Goal: Task Accomplishment & Management: Manage account settings

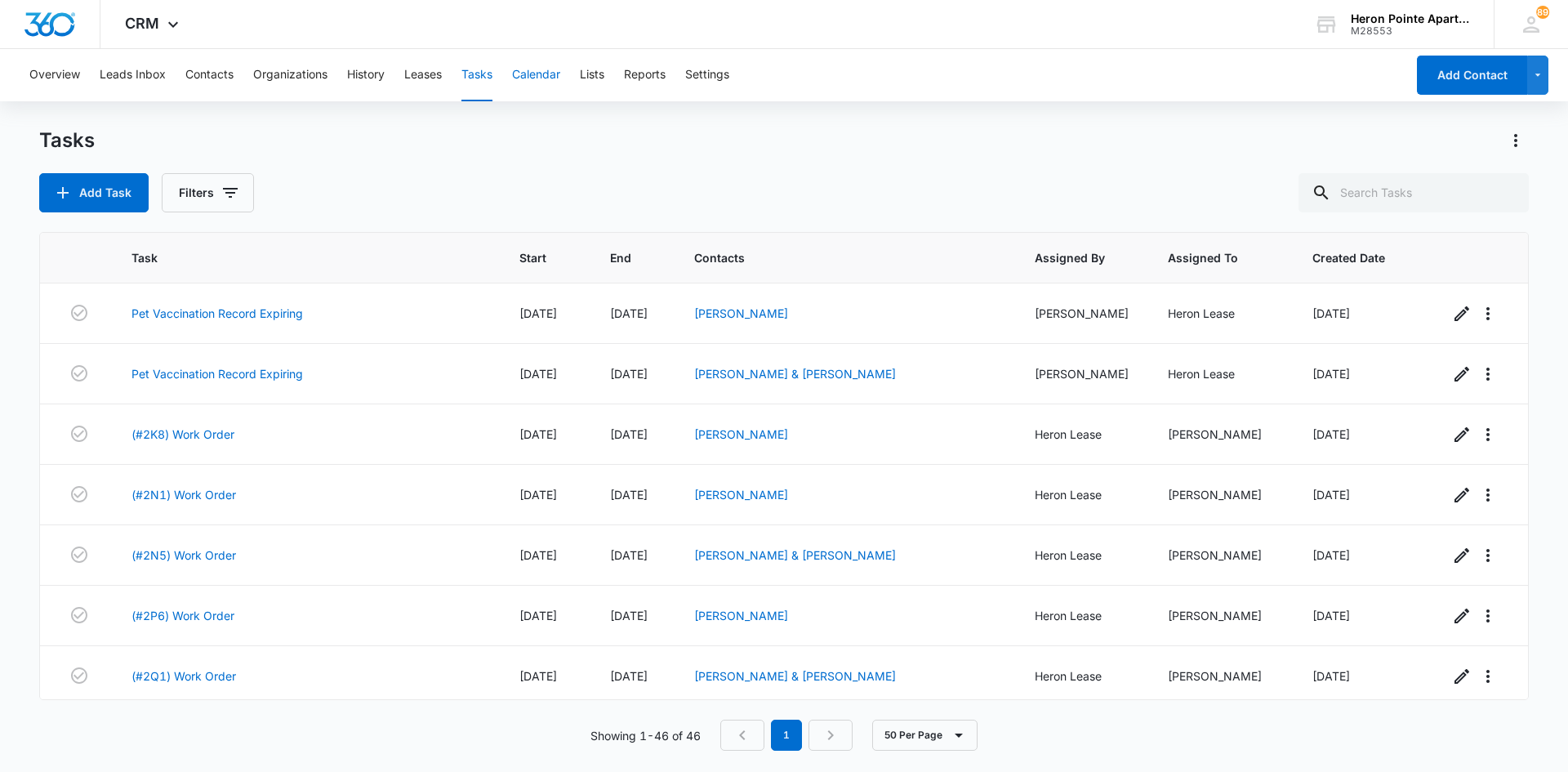
click at [538, 65] on button "Calendar" at bounding box center [536, 75] width 48 height 53
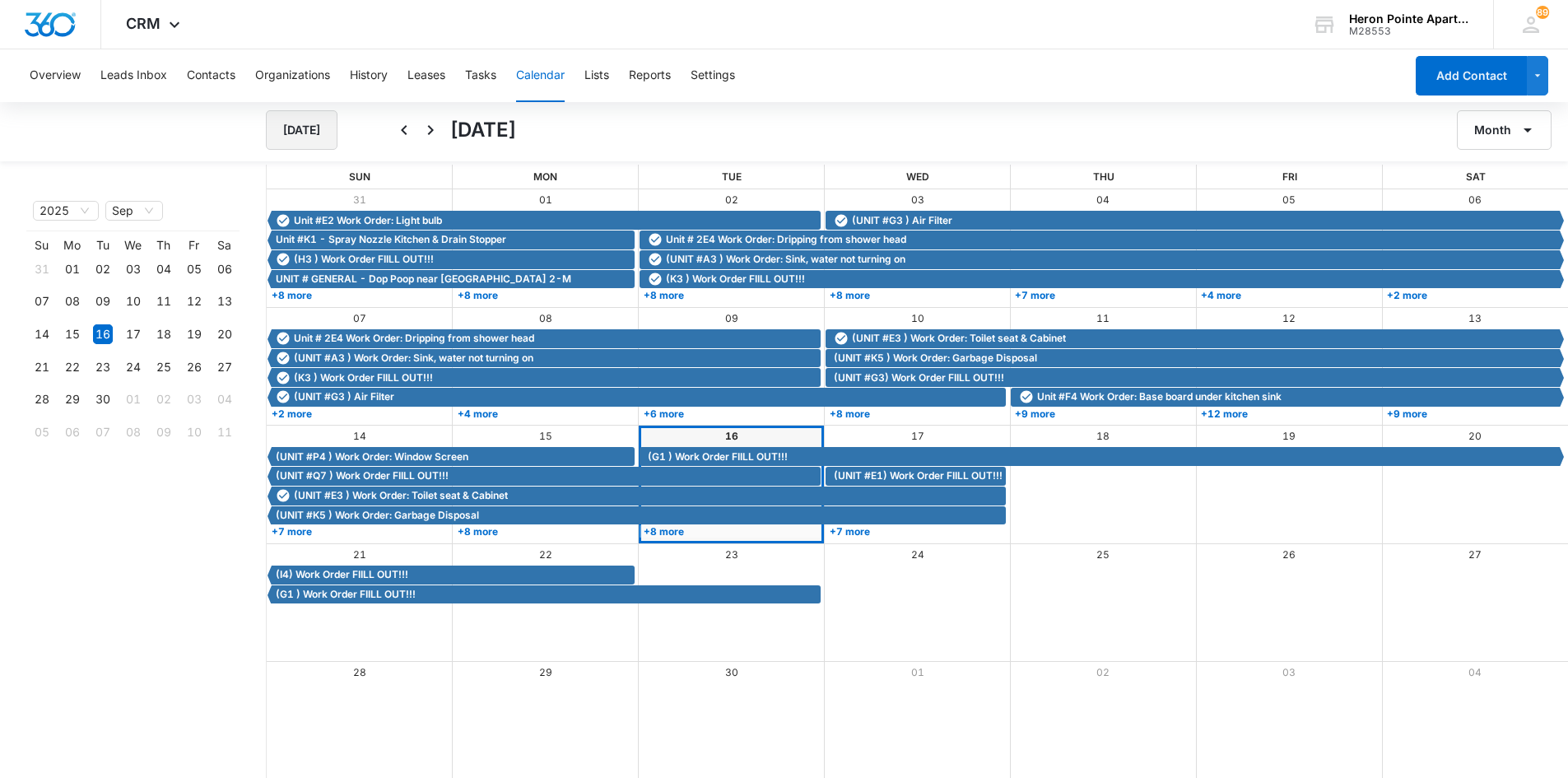
click at [304, 138] on button "Today" at bounding box center [302, 130] width 72 height 40
click at [674, 530] on link "+8 more" at bounding box center [730, 531] width 181 height 12
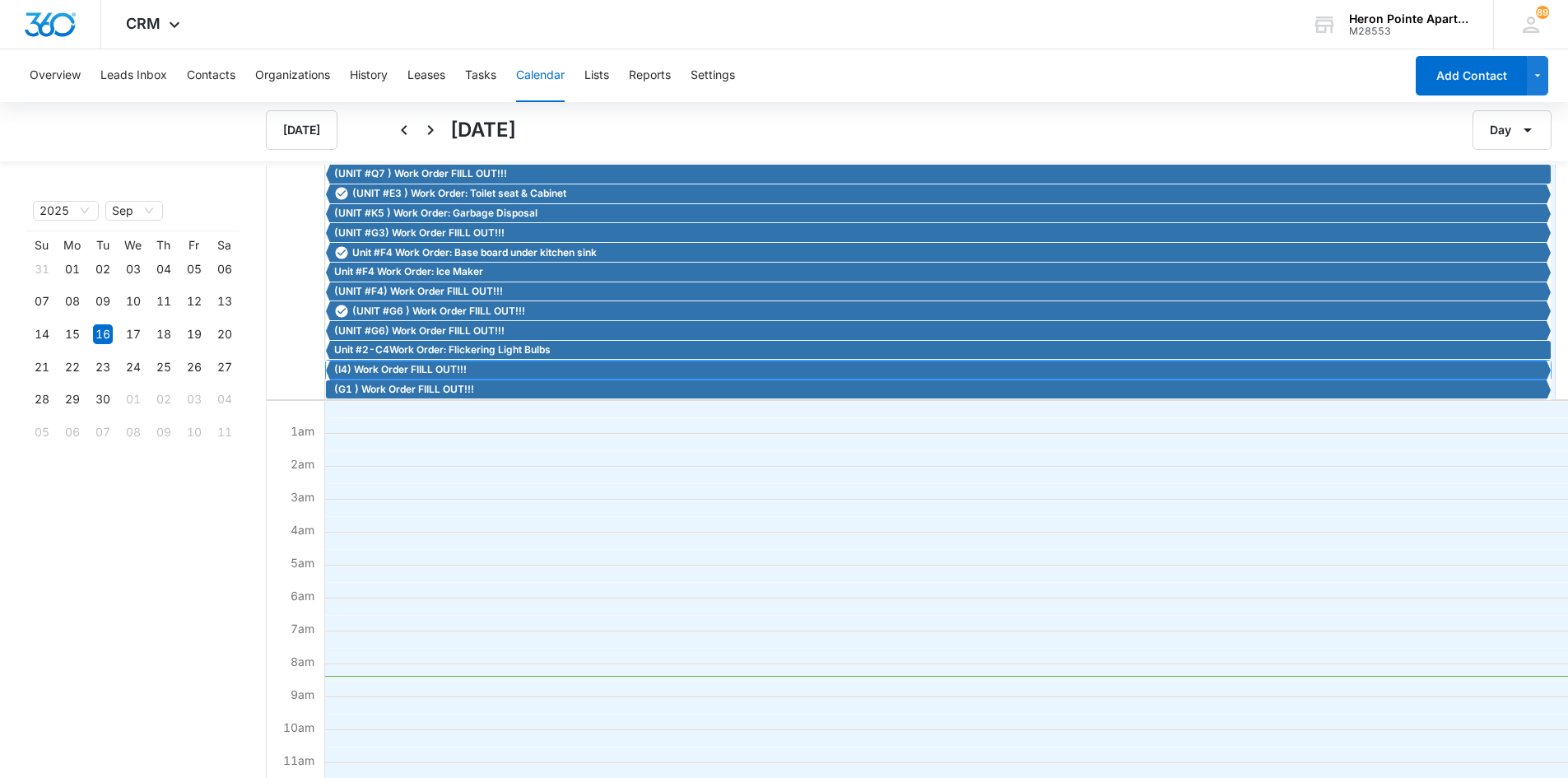
click at [427, 372] on span "(I4) Work Order FIILL OUT!!!" at bounding box center [401, 370] width 133 height 15
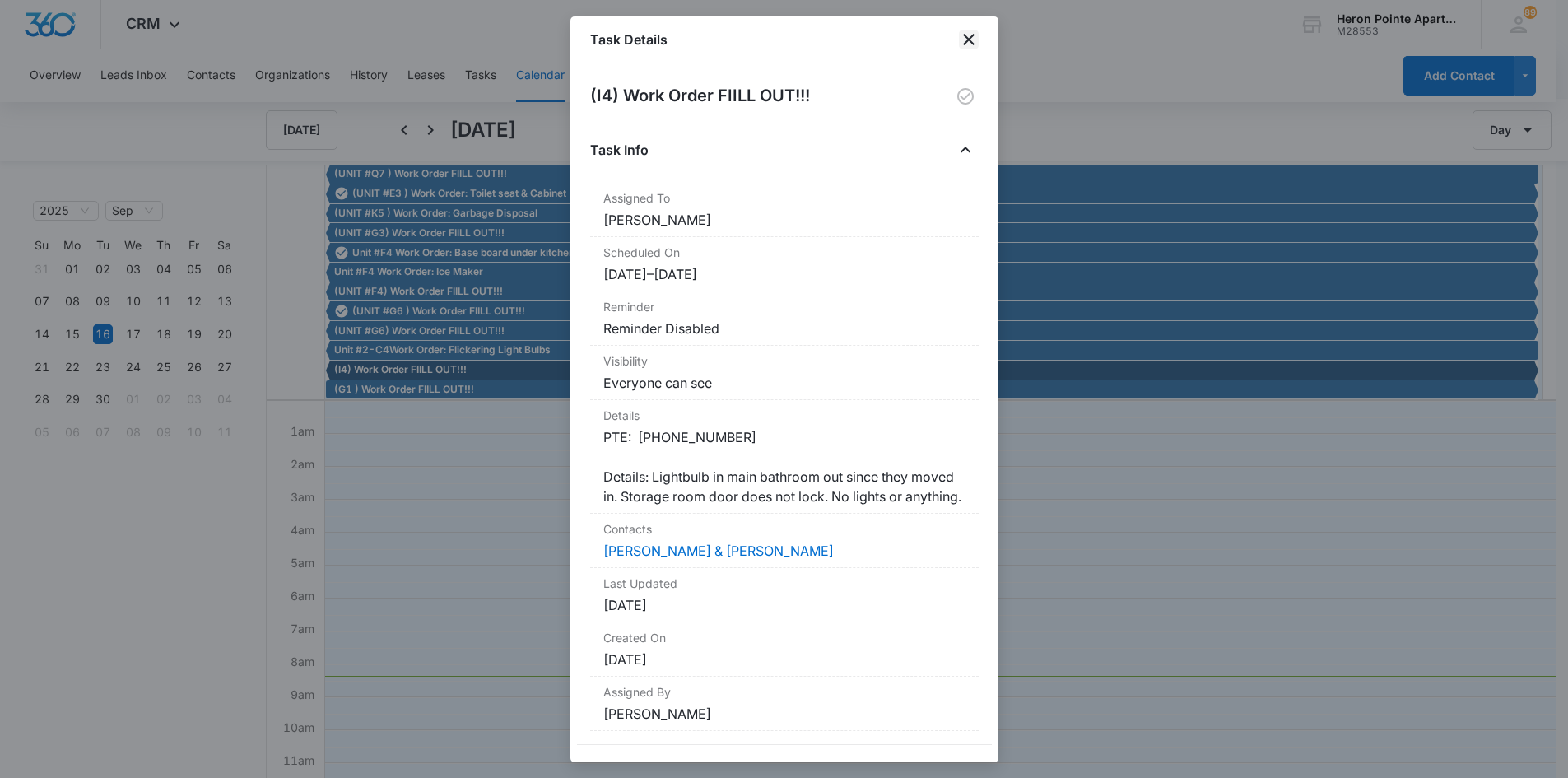
click at [964, 42] on icon "close" at bounding box center [969, 40] width 19 height 19
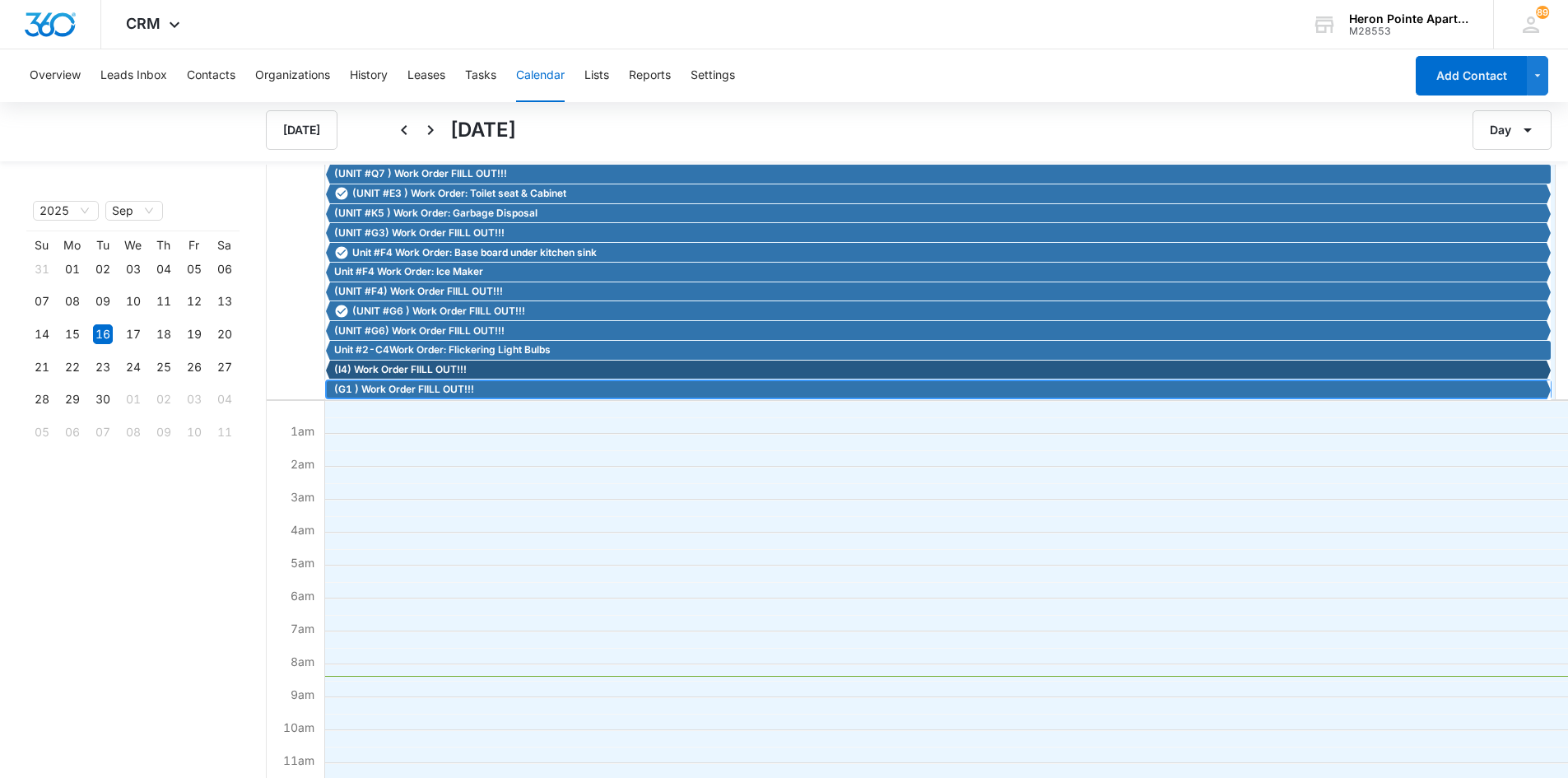
click at [378, 388] on span "(G1 ) Work Order FIILL OUT!!!" at bounding box center [404, 389] width 140 height 15
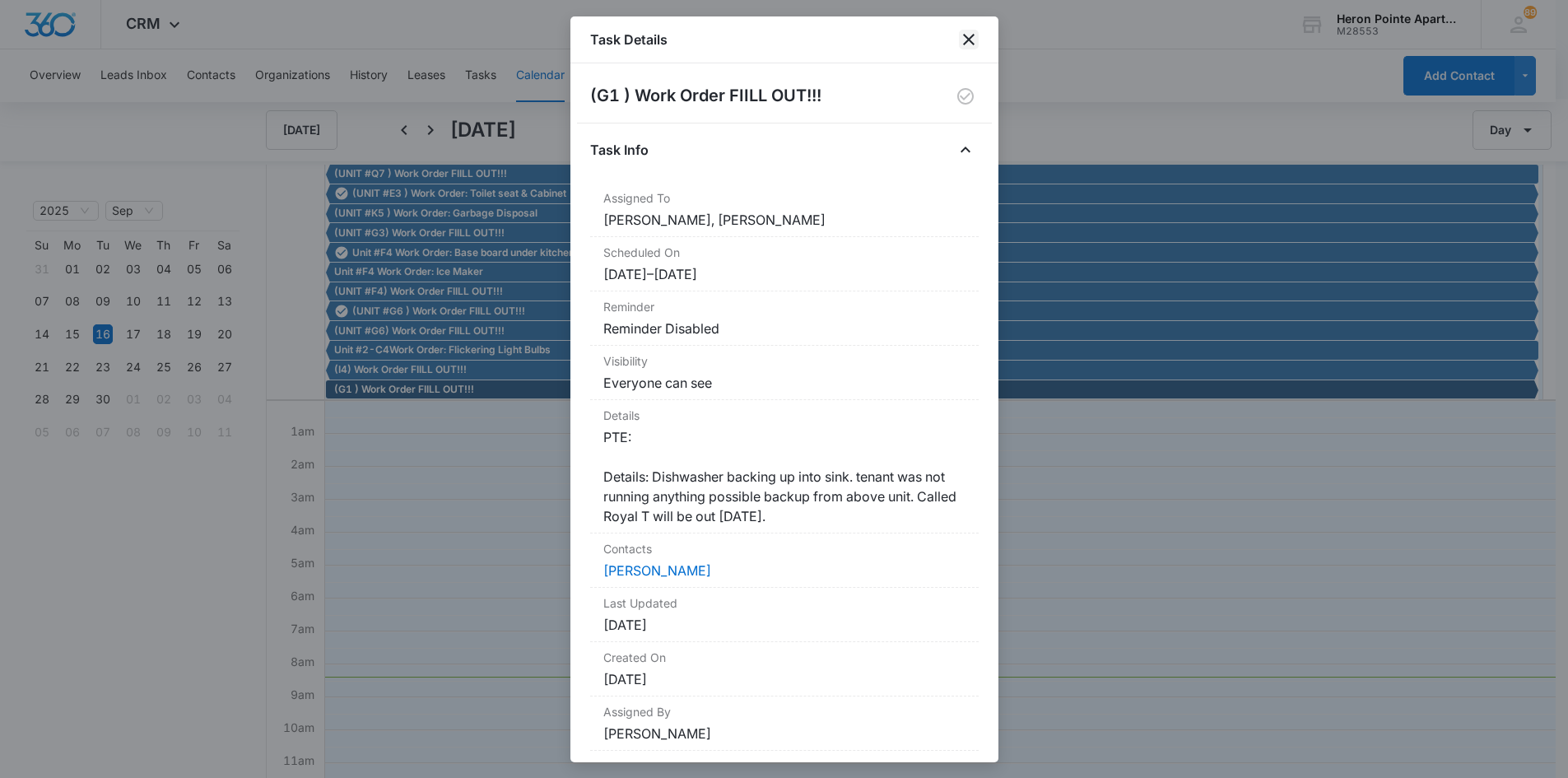
click at [972, 39] on icon "close" at bounding box center [969, 40] width 19 height 19
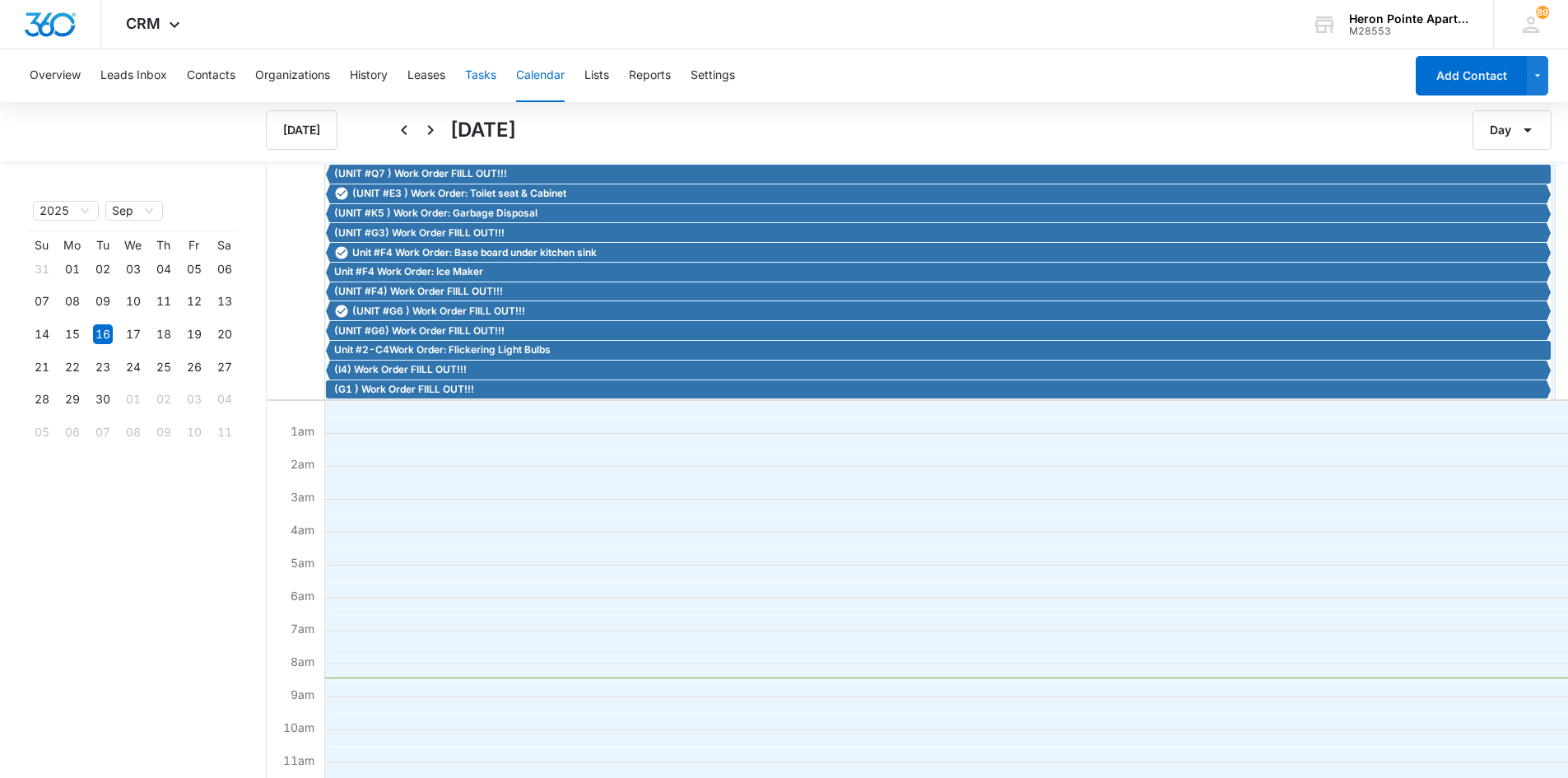
click at [483, 78] on button "Tasks" at bounding box center [480, 76] width 31 height 53
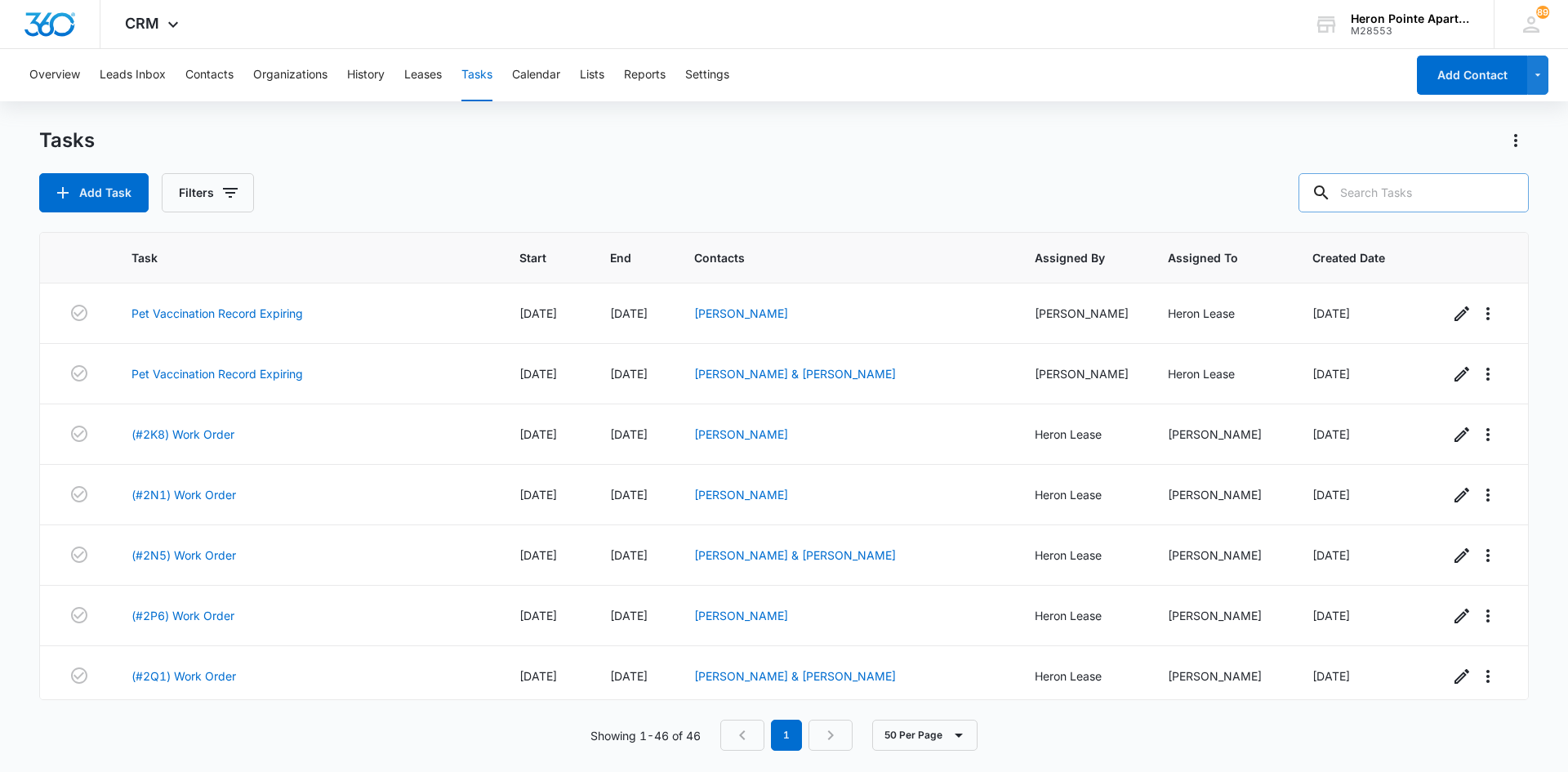
click at [1434, 194] on input "text" at bounding box center [1414, 192] width 231 height 39
type input "2j3"
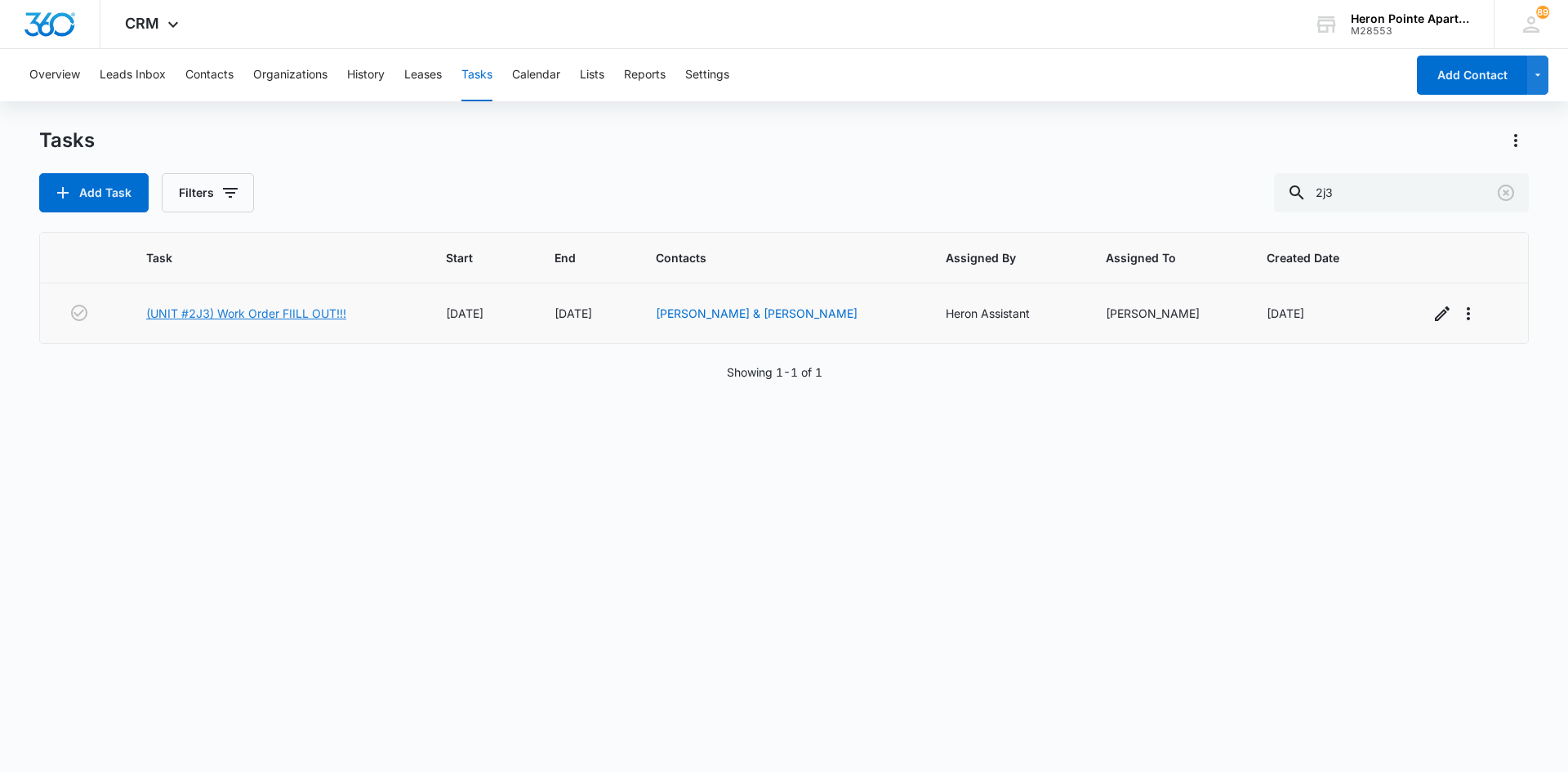
click at [263, 320] on link "(UNIT #2J3) Work Order FIILL OUT!!!" at bounding box center [247, 313] width 200 height 18
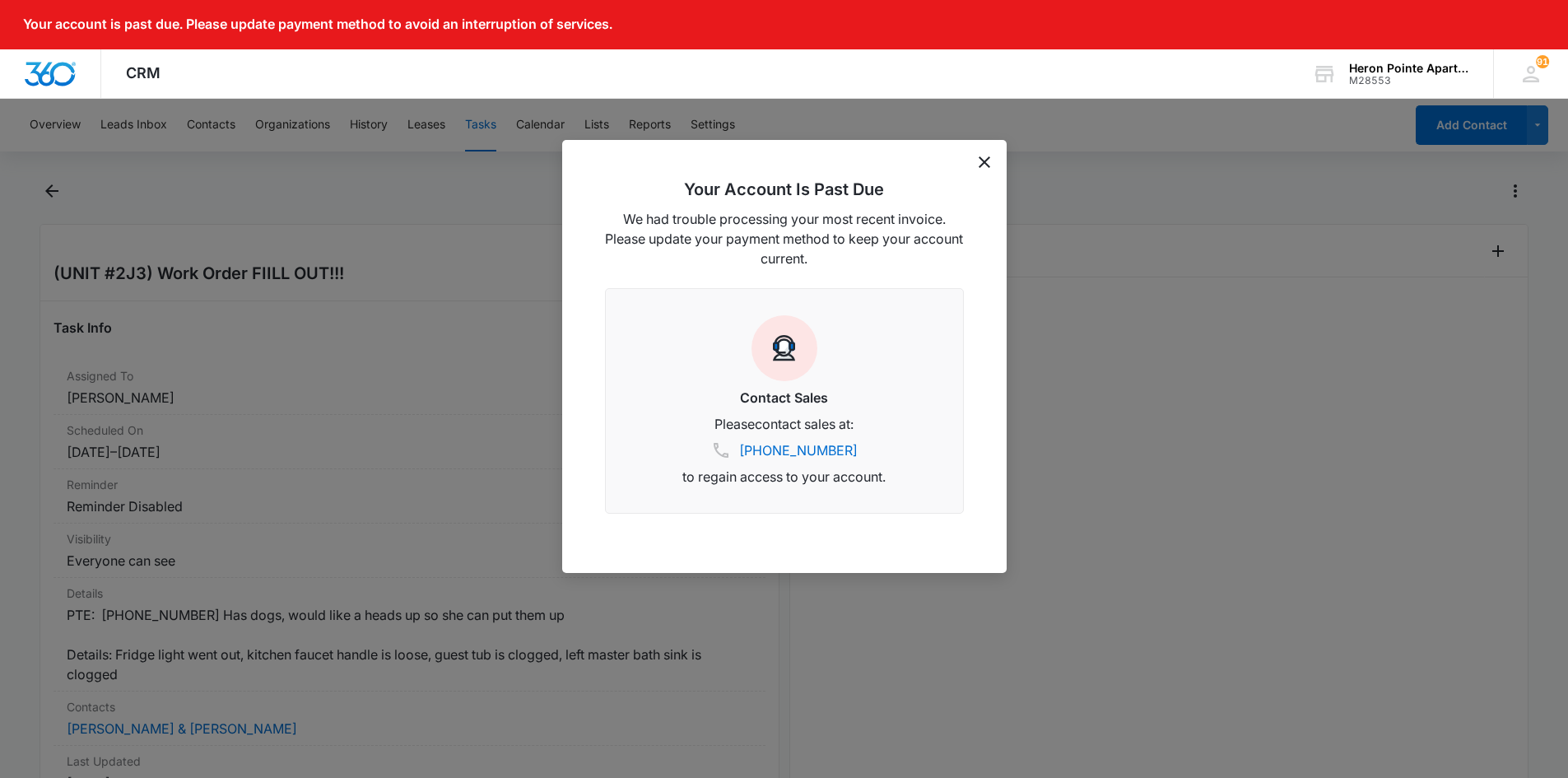
click at [990, 172] on div "Your Account Is Past Due We had trouble processing your most recent invoice. Pl…" at bounding box center [784, 356] width 445 height 433
click at [986, 165] on icon "dismiss this dialog" at bounding box center [984, 162] width 11 height 11
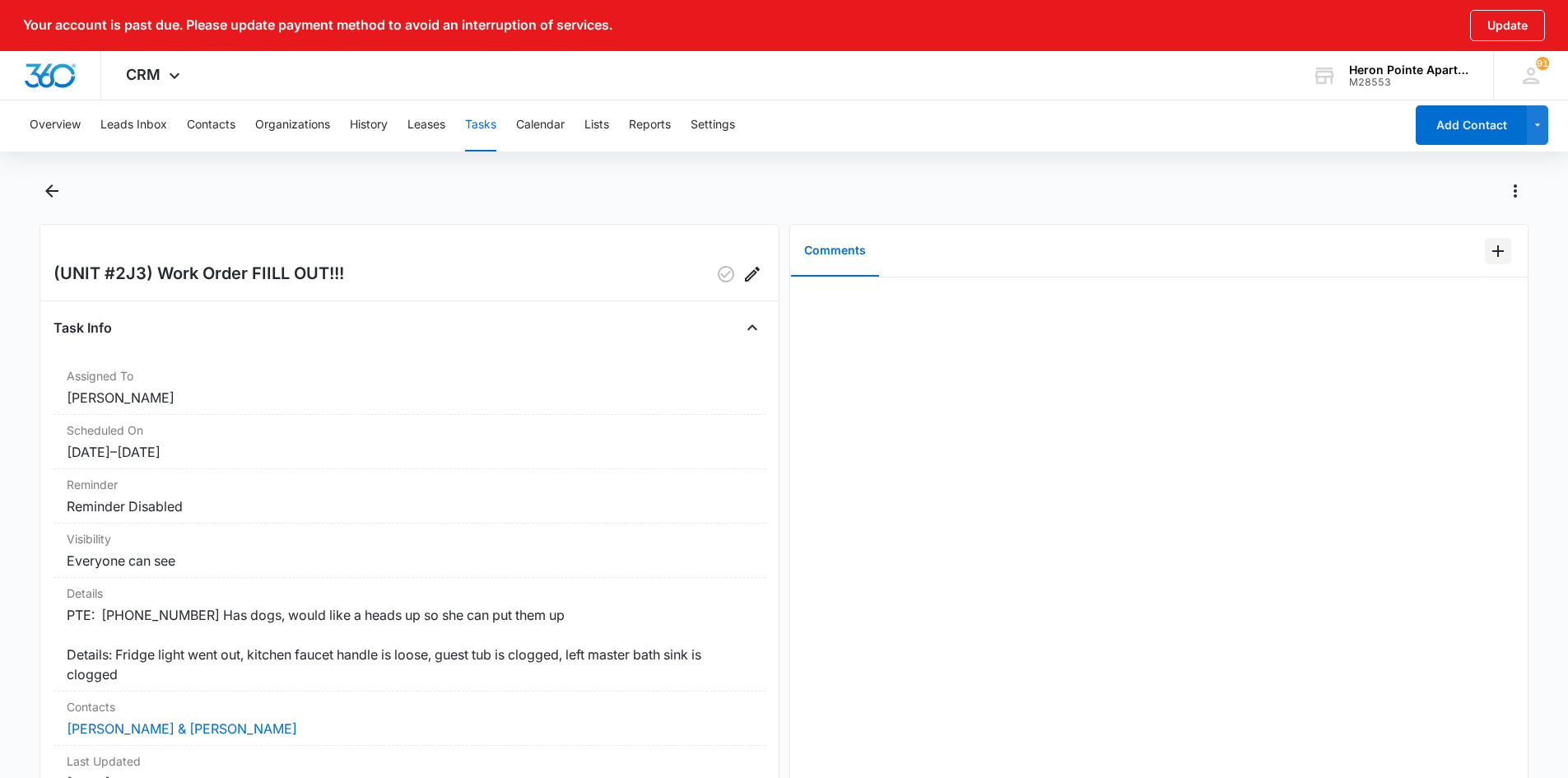
click at [1488, 254] on icon "Add Comment" at bounding box center [1498, 251] width 19 height 19
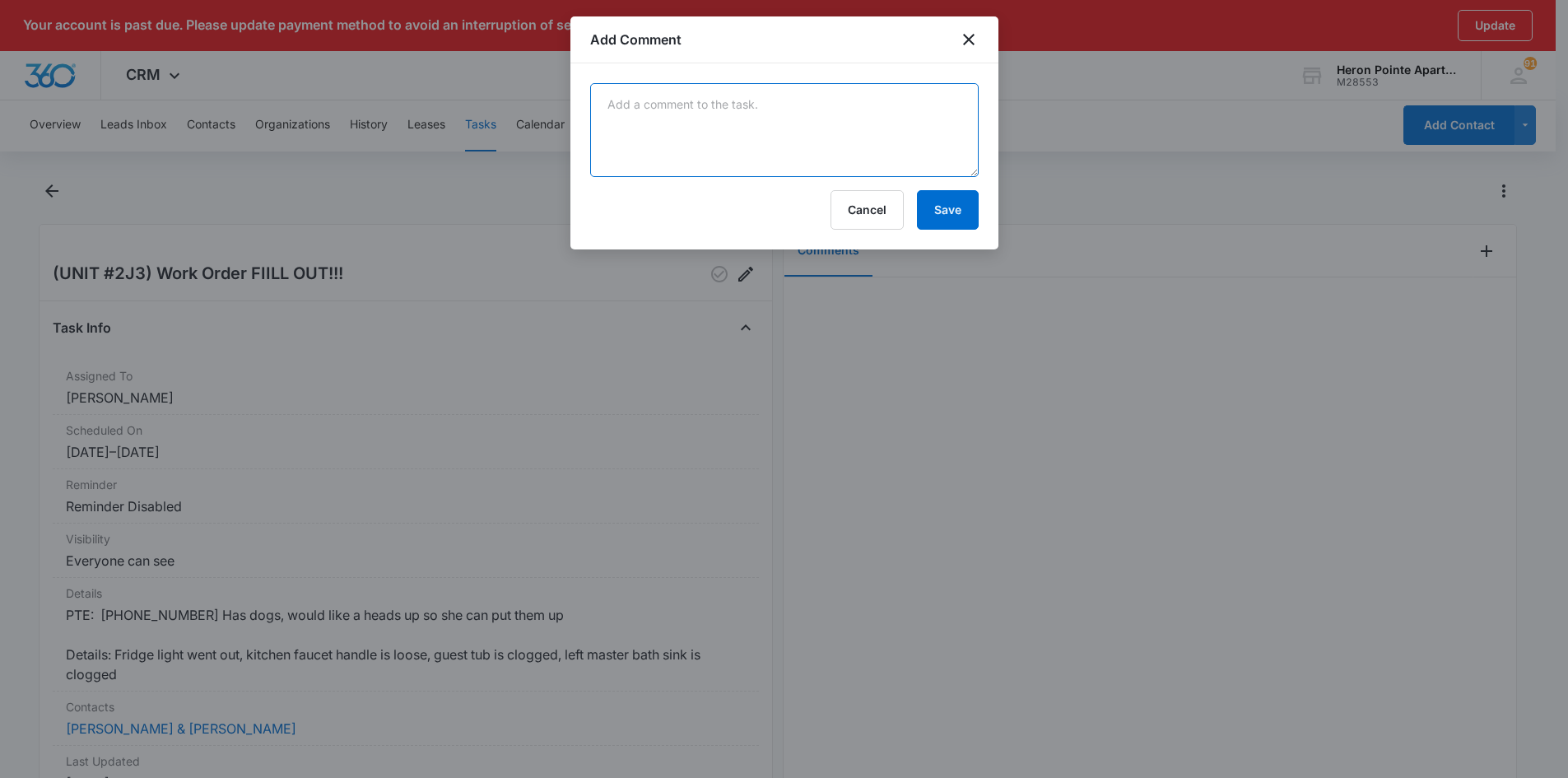
click at [753, 120] on textarea at bounding box center [784, 130] width 388 height 94
type textarea "tenant moved out, will complete during turn"
click at [944, 211] on button "Save" at bounding box center [948, 210] width 62 height 40
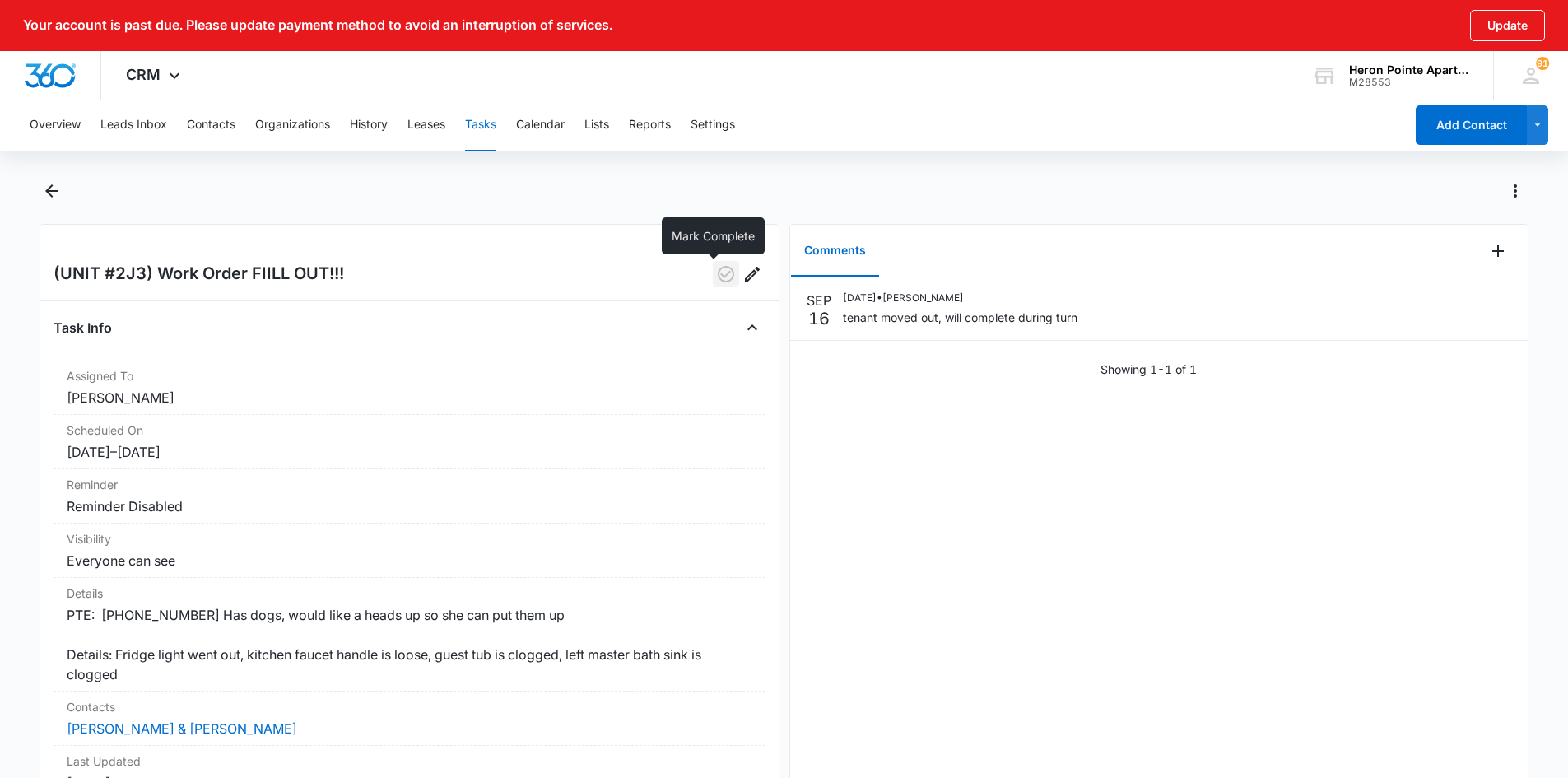
click at [716, 271] on icon "button" at bounding box center [726, 274] width 19 height 19
click at [490, 118] on button "Tasks" at bounding box center [480, 126] width 31 height 53
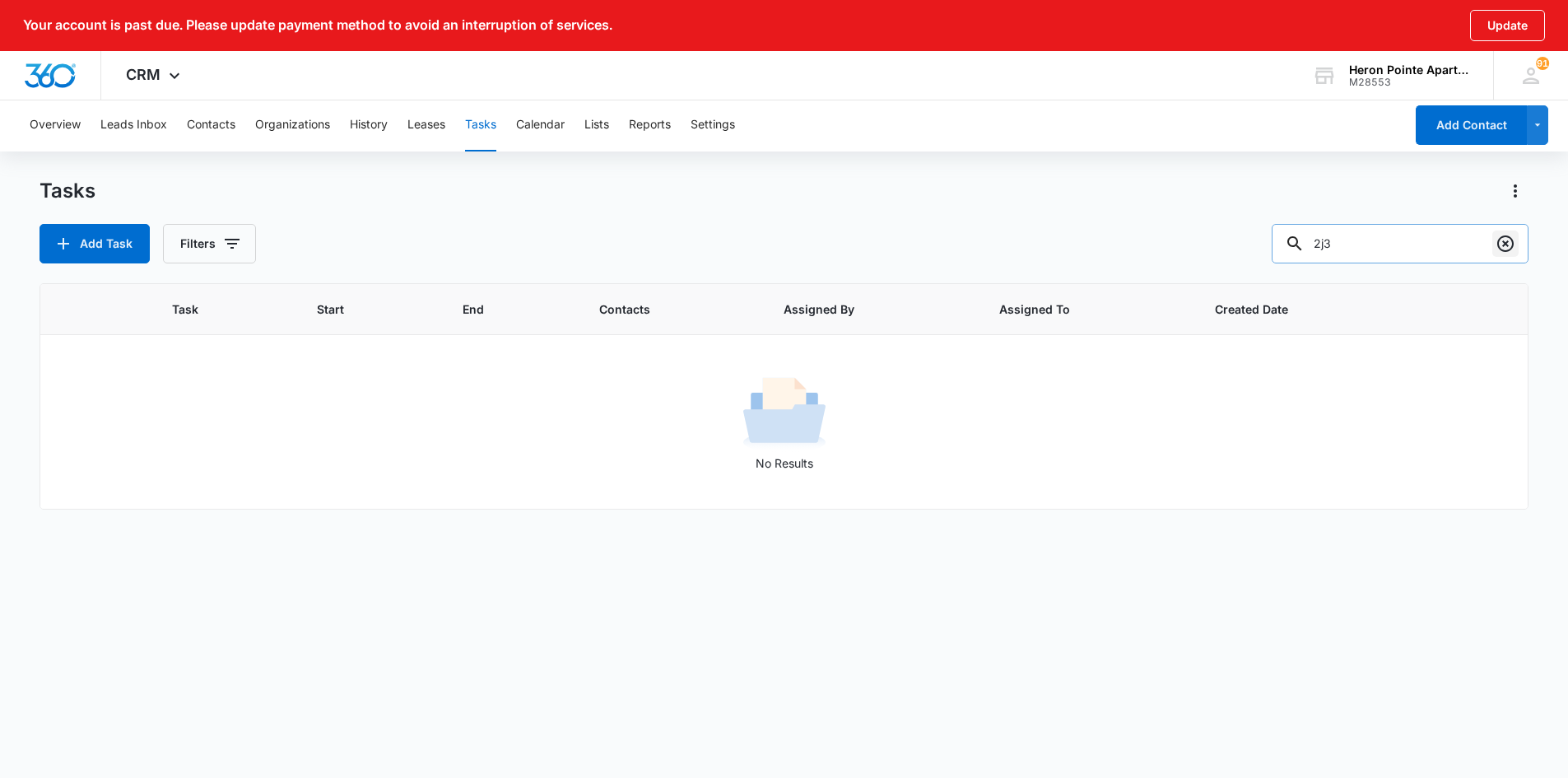
click at [1508, 245] on icon "Clear" at bounding box center [1505, 243] width 17 height 17
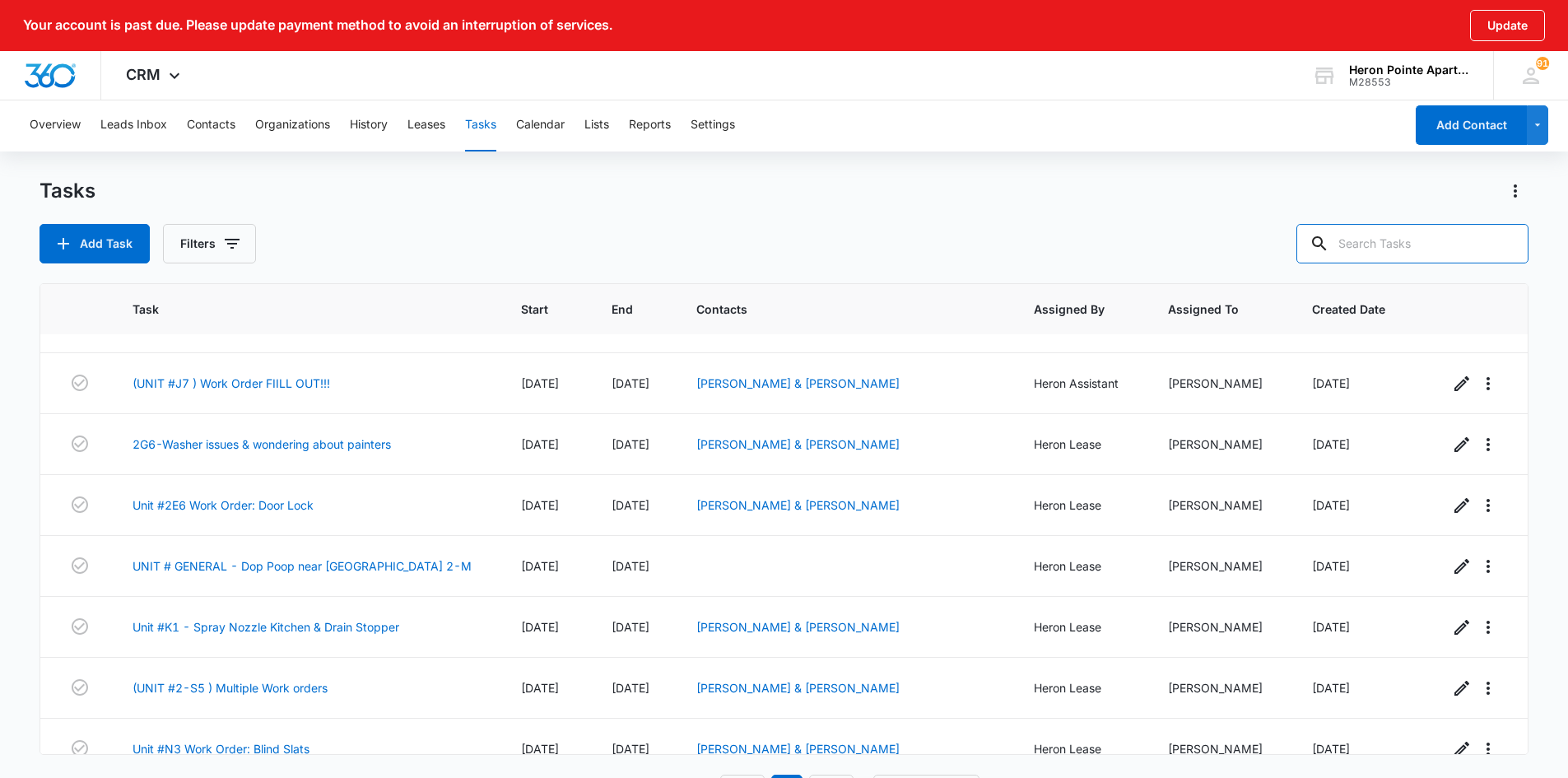
scroll to position [1234, 0]
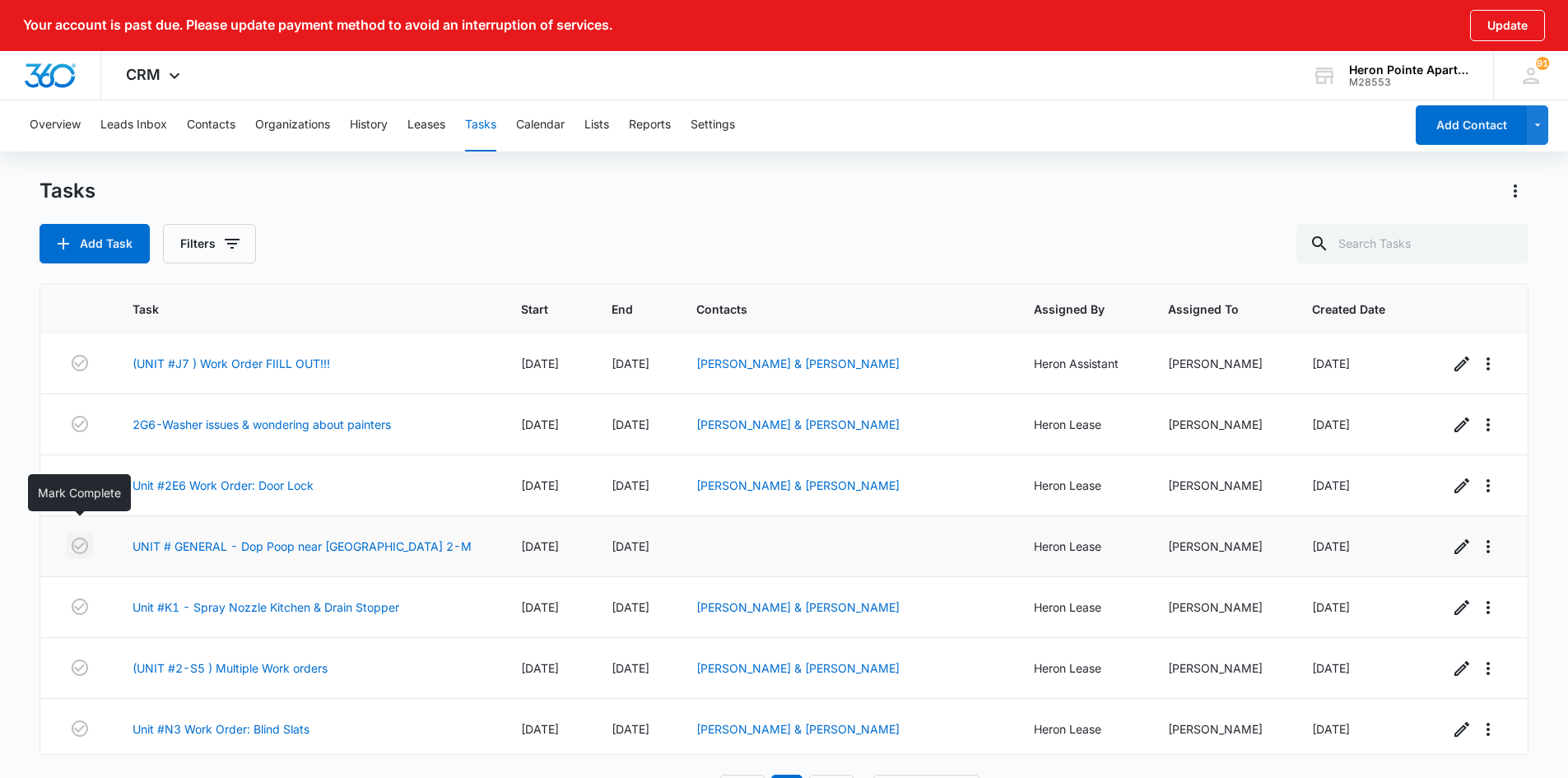
click at [79, 536] on icon "button" at bounding box center [80, 545] width 19 height 19
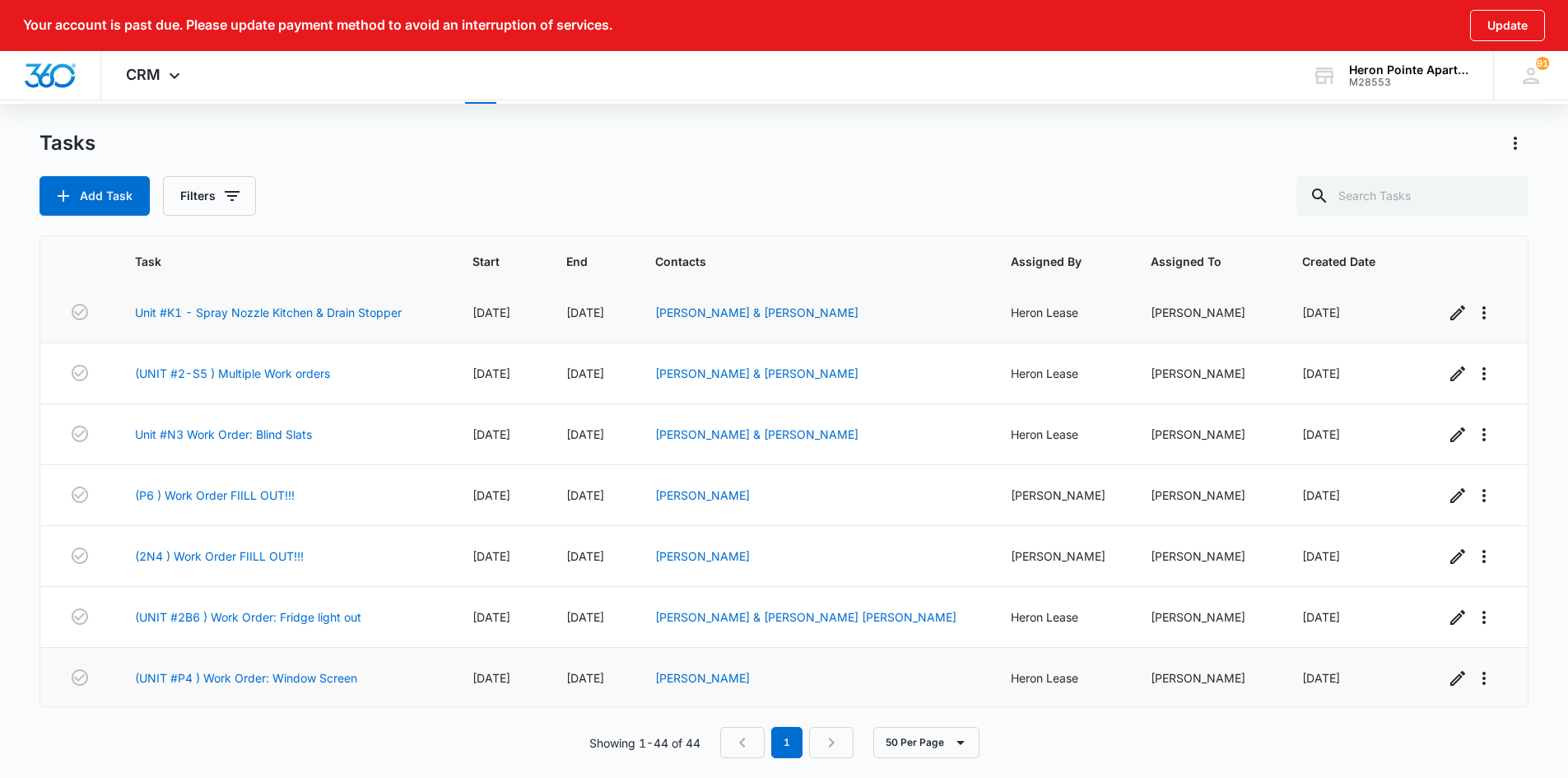
scroll to position [1377, 0]
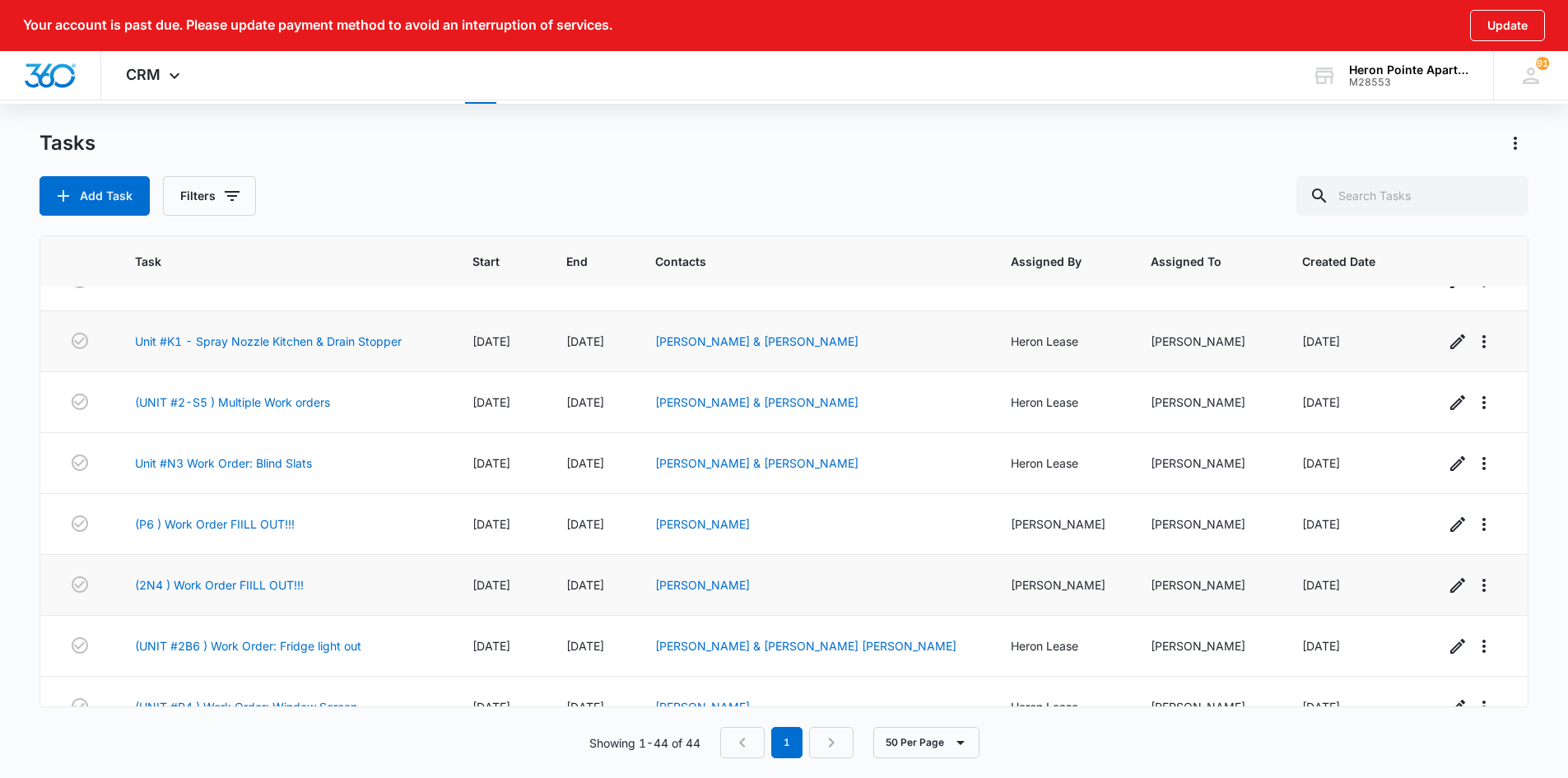
click at [248, 594] on td "(2N4 ) Work Order FIILL OUT!!!" at bounding box center [283, 584] width 337 height 61
click at [255, 583] on link "(2N4 ) Work Order FIILL OUT!!!" at bounding box center [219, 585] width 169 height 18
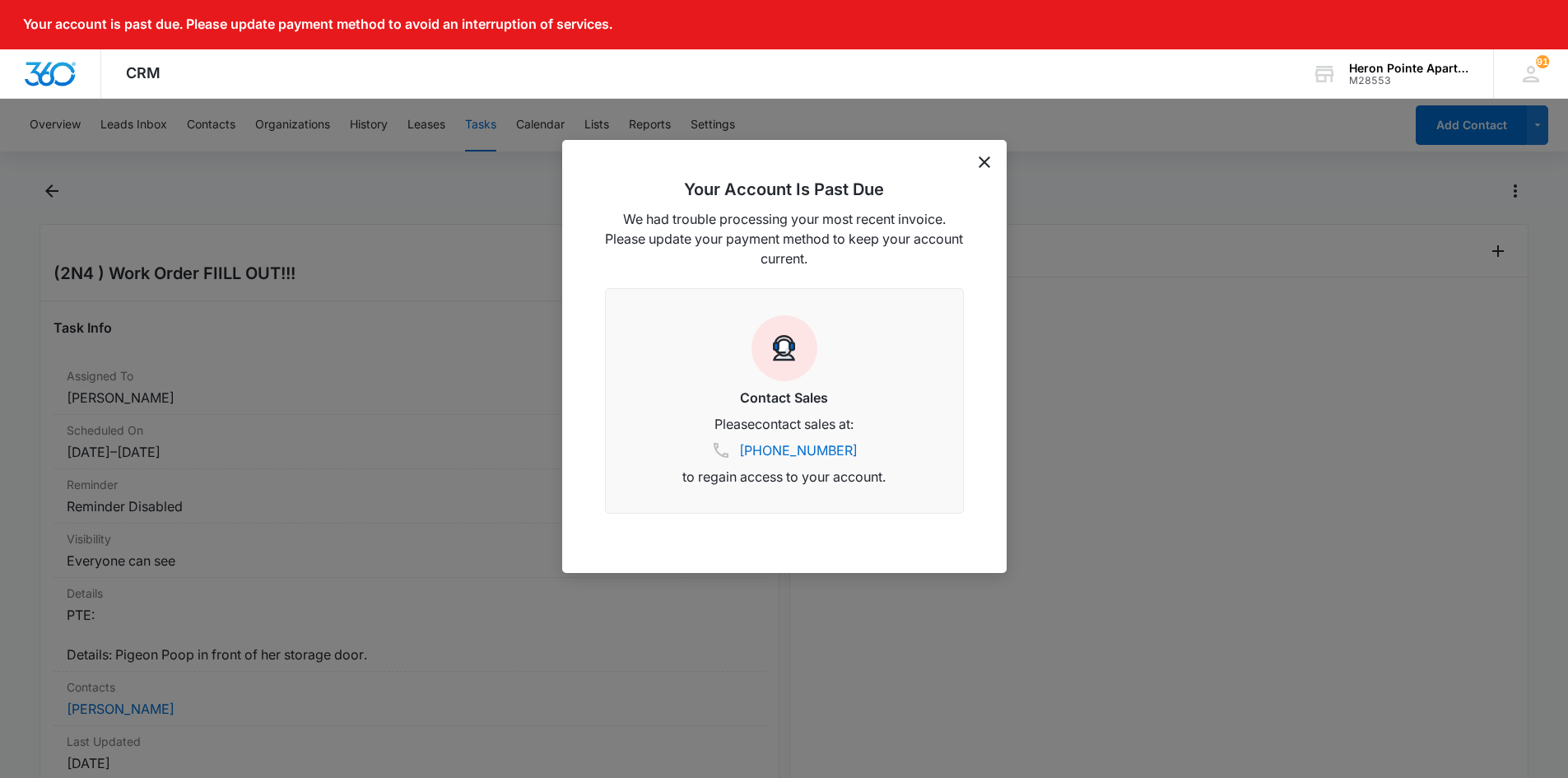
click at [986, 162] on icon "dismiss this dialog" at bounding box center [984, 162] width 11 height 11
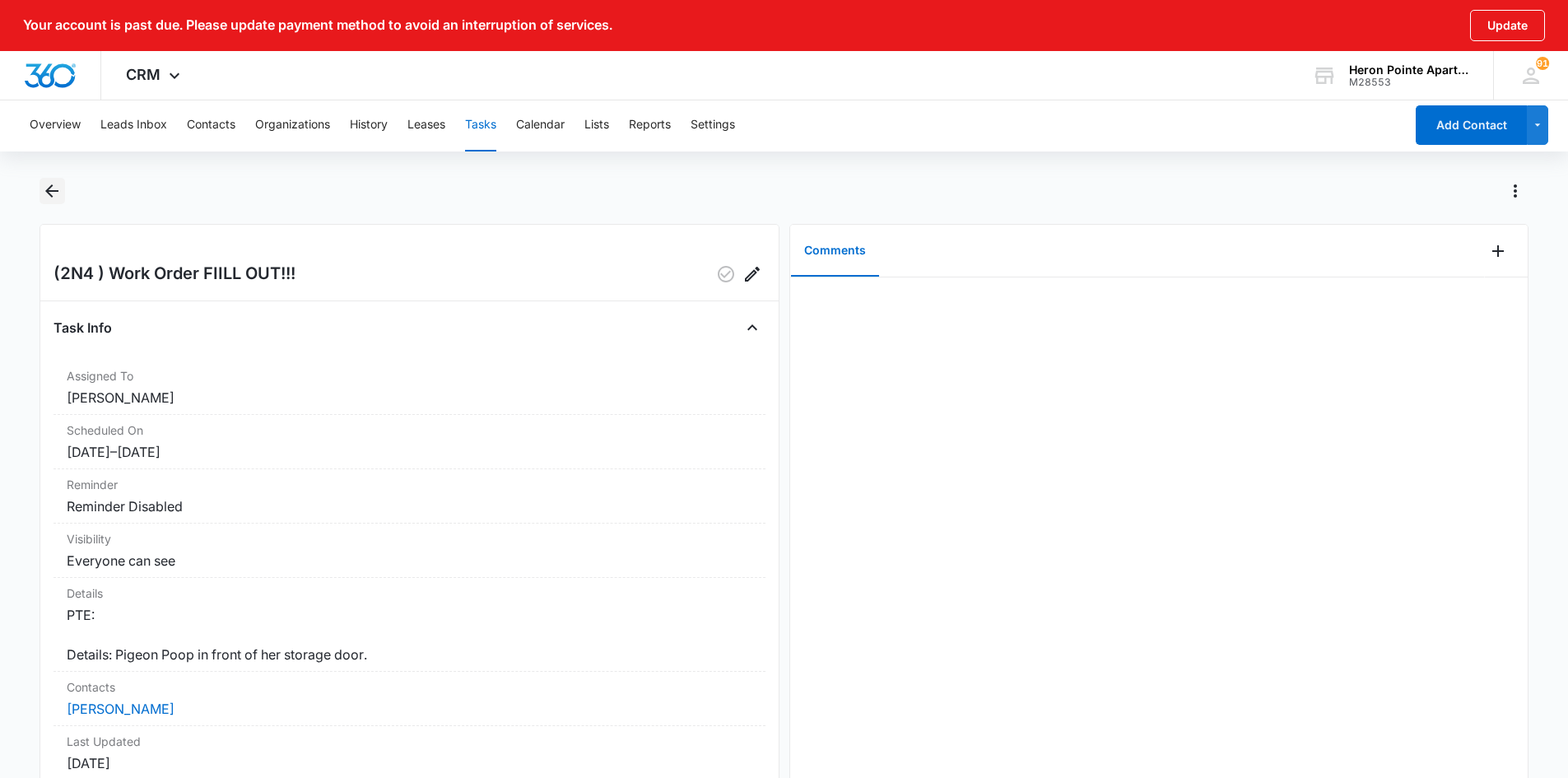
click at [51, 188] on icon "Back" at bounding box center [51, 191] width 19 height 19
